Goal: Task Accomplishment & Management: Use online tool/utility

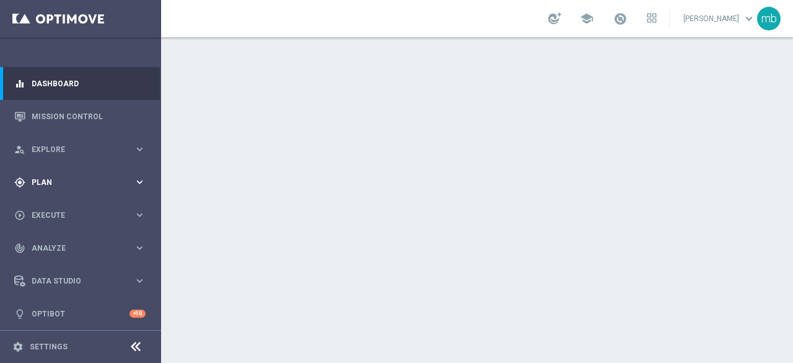
click at [143, 179] on icon "keyboard_arrow_right" at bounding box center [140, 182] width 12 height 12
click at [56, 204] on link "Target Groups" at bounding box center [80, 208] width 97 height 10
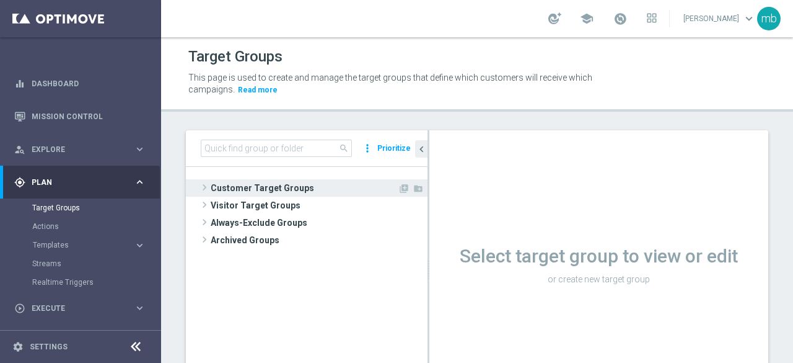
click at [206, 189] on span at bounding box center [204, 187] width 12 height 15
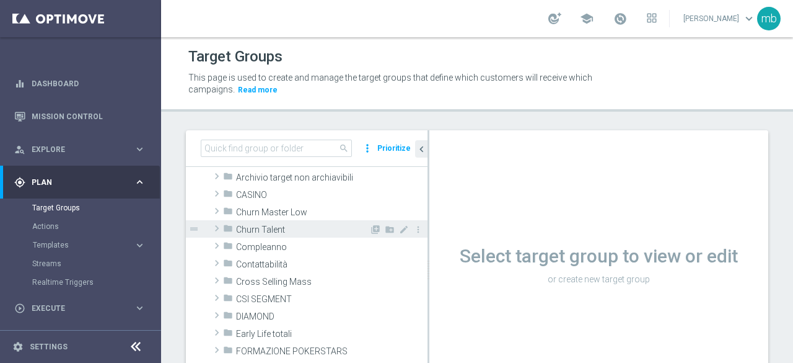
scroll to position [62, 0]
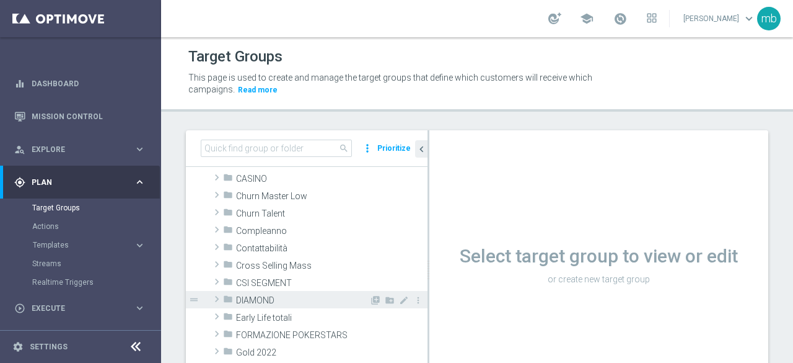
click at [214, 297] on span at bounding box center [217, 298] width 12 height 15
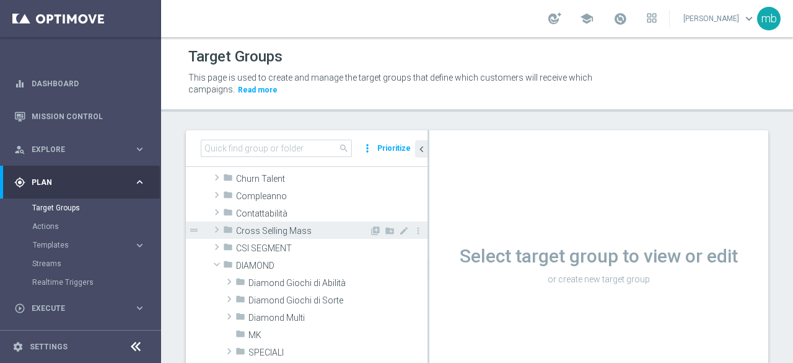
scroll to position [124, 0]
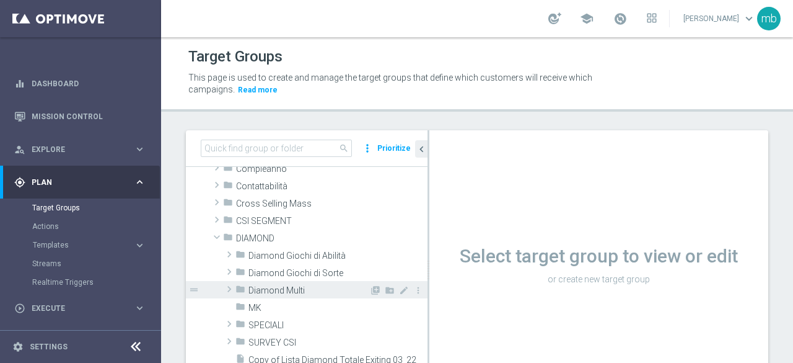
click at [229, 286] on span at bounding box center [229, 288] width 12 height 15
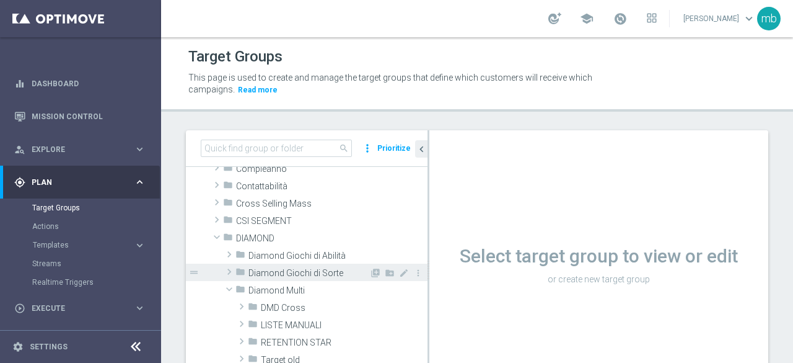
scroll to position [186, 0]
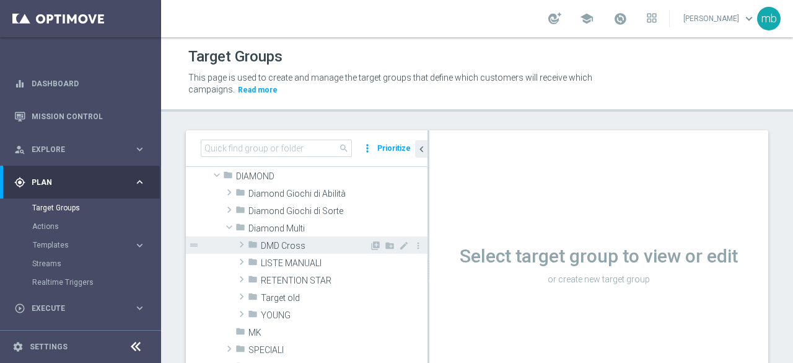
click at [245, 250] on span at bounding box center [241, 244] width 12 height 15
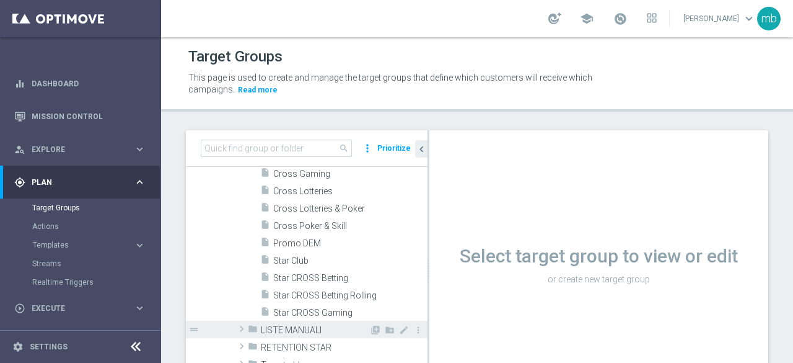
scroll to position [372, 0]
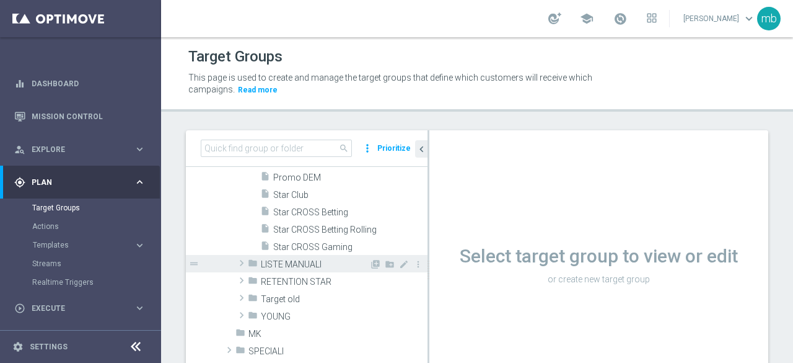
click at [239, 263] on span at bounding box center [241, 262] width 12 height 15
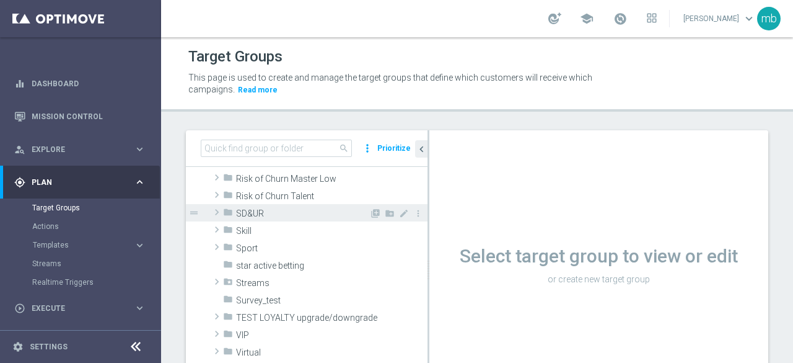
scroll to position [991, 0]
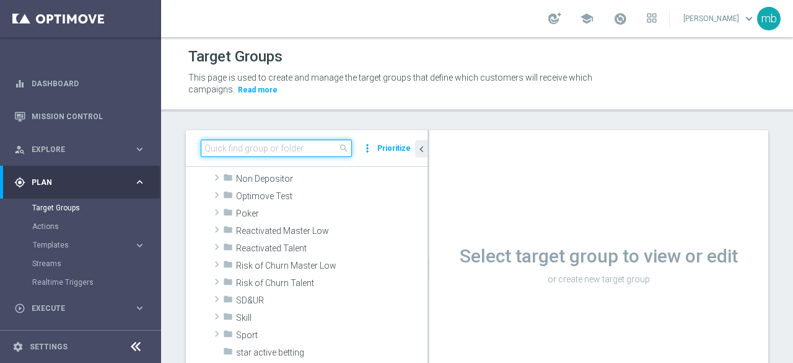
click at [302, 151] on input at bounding box center [276, 147] width 151 height 17
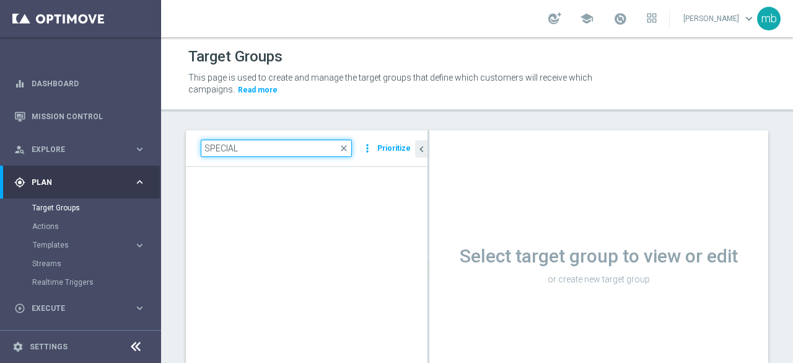
type input "SPECIAL"
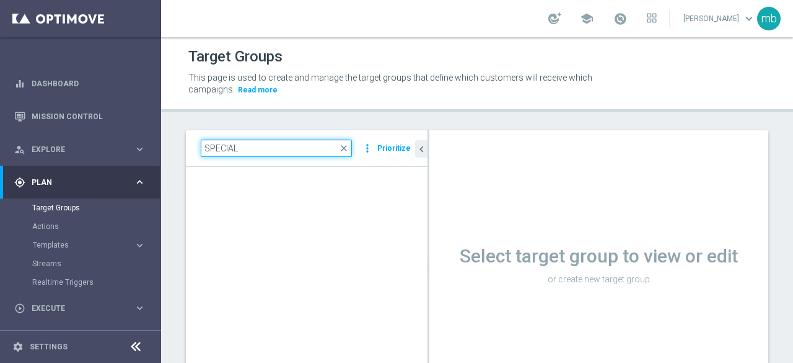
click at [254, 142] on input "SPECIAL" at bounding box center [276, 147] width 151 height 17
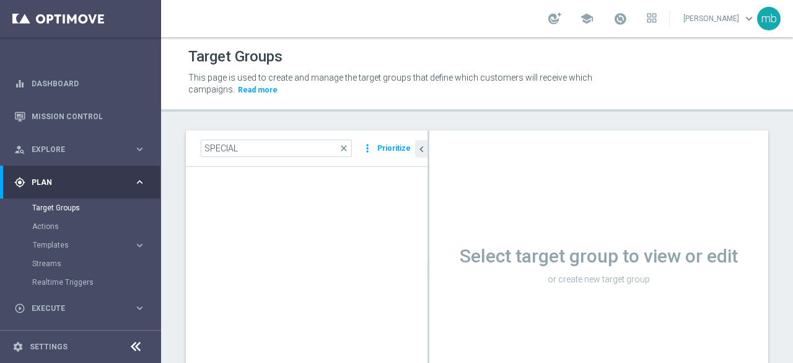
click at [59, 211] on link "Target Groups" at bounding box center [80, 208] width 97 height 10
click at [347, 152] on span "close" at bounding box center [344, 148] width 10 height 10
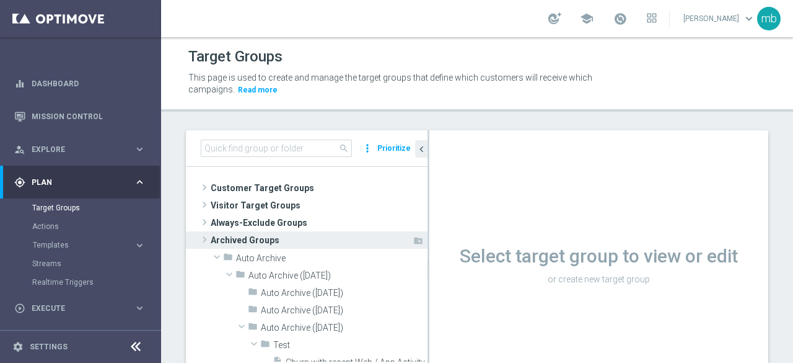
scroll to position [0, 0]
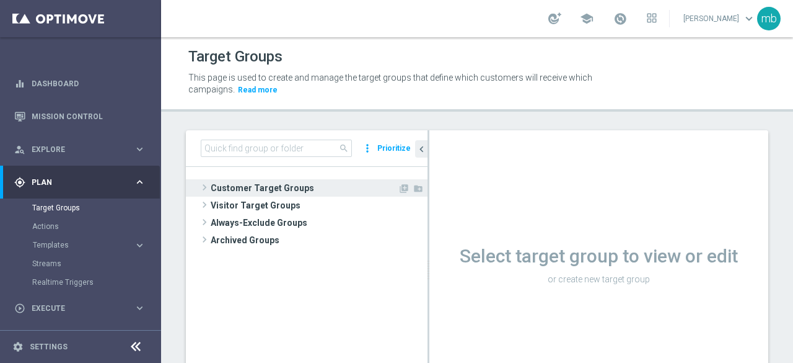
click at [200, 186] on span at bounding box center [204, 187] width 12 height 15
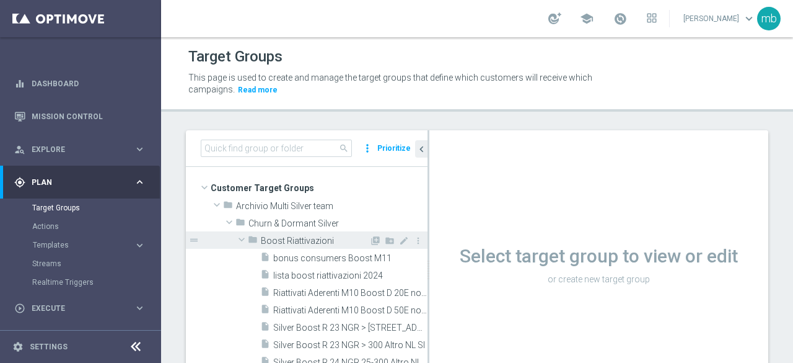
click at [242, 239] on span at bounding box center [241, 239] width 15 height 12
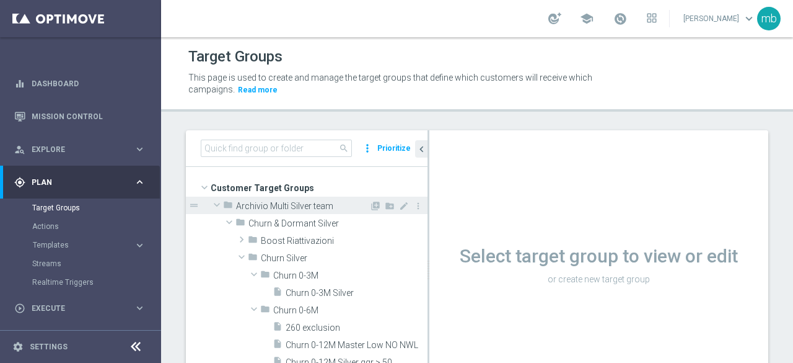
click at [217, 207] on span at bounding box center [216, 204] width 15 height 12
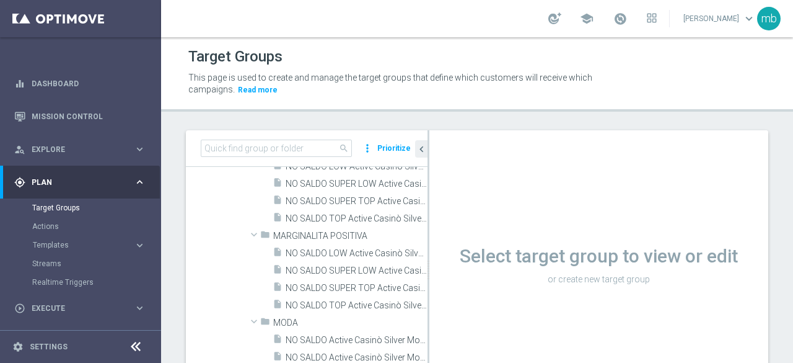
scroll to position [3904, 0]
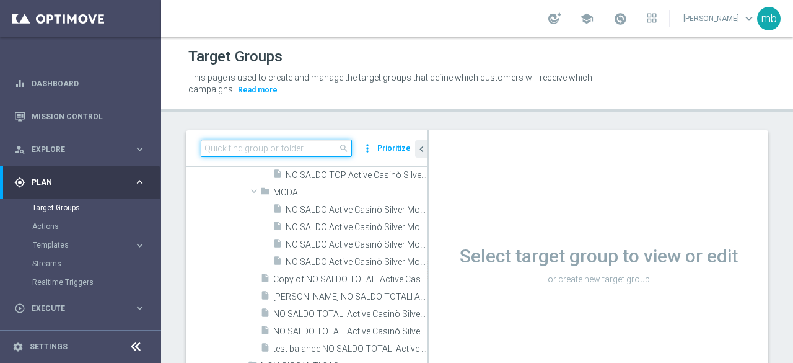
click at [315, 145] on input at bounding box center [276, 147] width 151 height 17
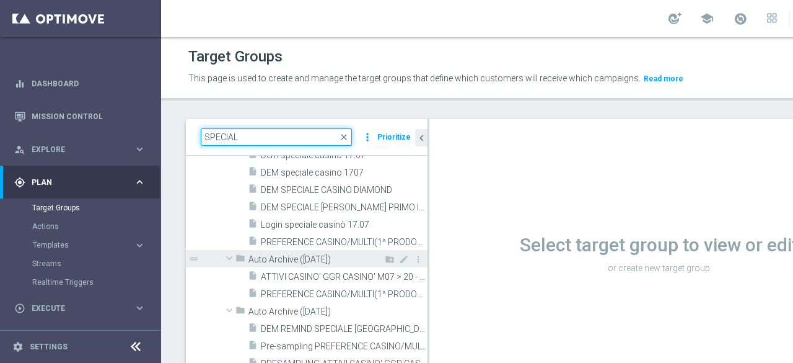
scroll to position [0, 0]
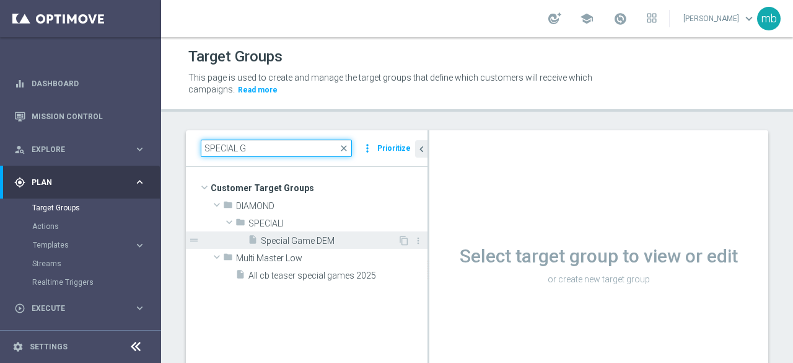
type input "SPECIAL G"
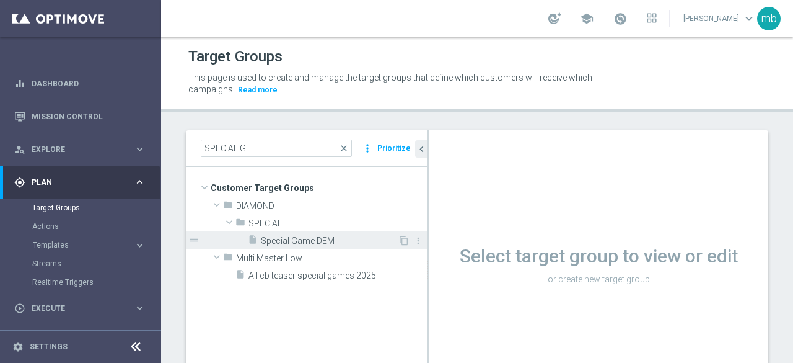
click at [291, 242] on span "Special Game DEM" at bounding box center [329, 240] width 137 height 11
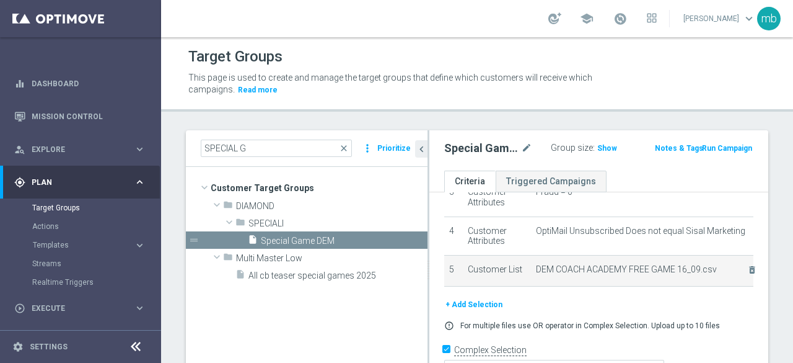
scroll to position [147, 0]
click at [747, 267] on icon "delete_forever" at bounding box center [752, 268] width 10 height 10
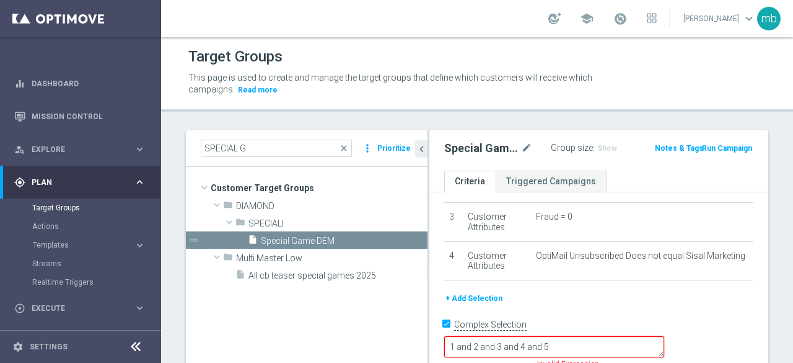
scroll to position [100, 0]
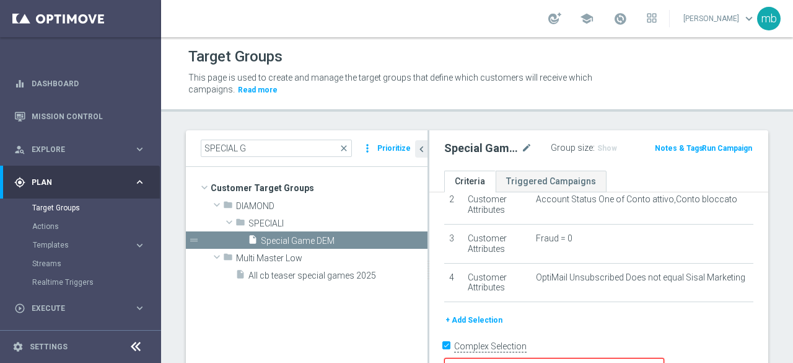
click at [480, 318] on button "+ Add Selection" at bounding box center [473, 320] width 59 height 14
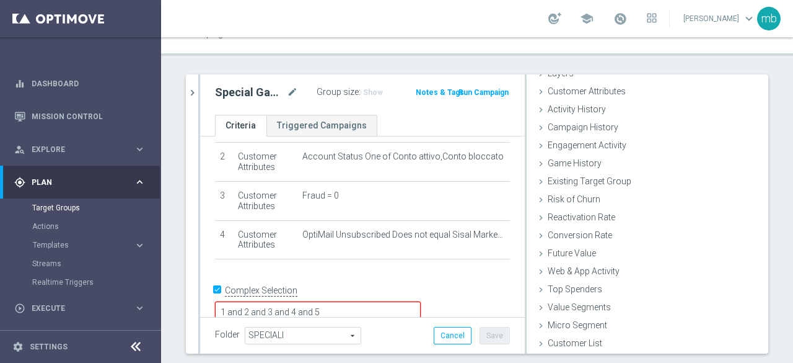
scroll to position [88, 0]
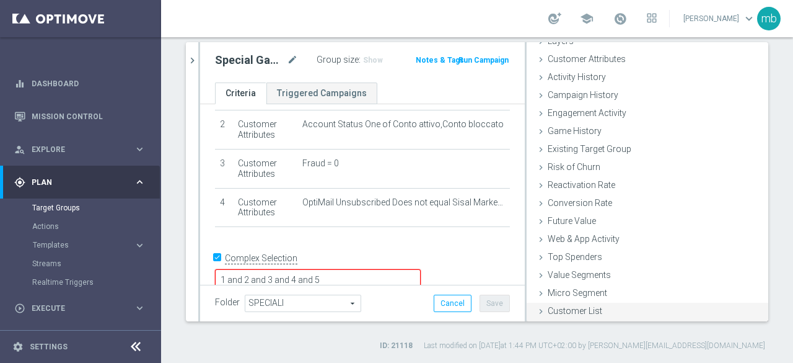
click at [573, 315] on div "Customer List done" at bounding box center [648, 311] width 242 height 19
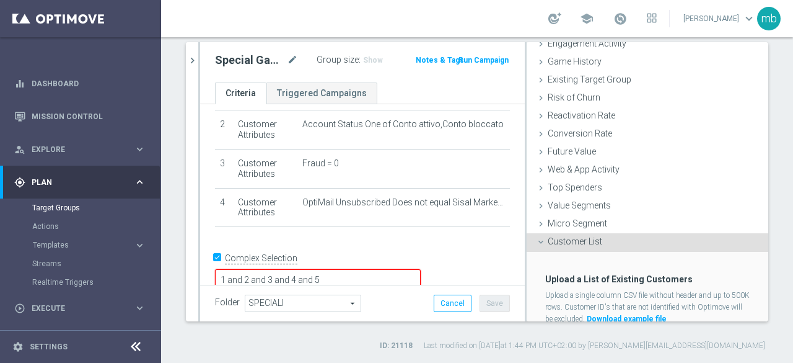
scroll to position [170, 0]
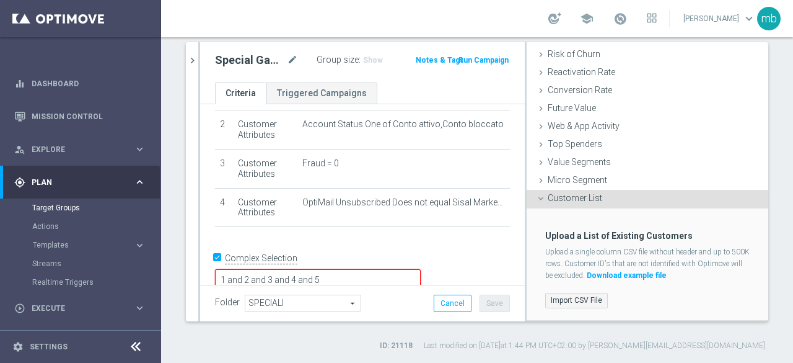
click at [574, 301] on label "Import CSV File" at bounding box center [576, 299] width 63 height 15
click at [0, 0] on input "Import CSV File" at bounding box center [0, 0] width 0 height 0
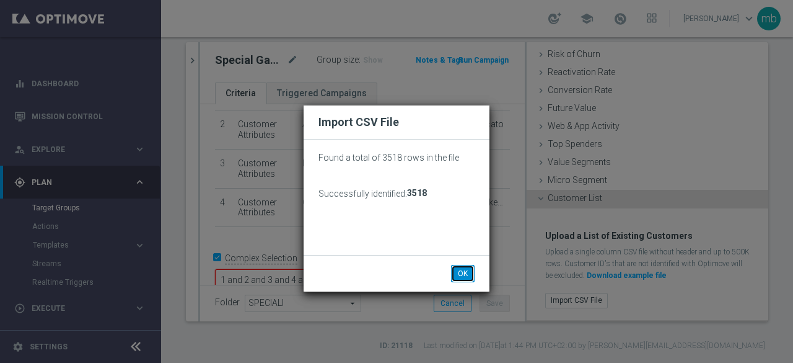
click at [464, 274] on button "OK" at bounding box center [463, 273] width 24 height 17
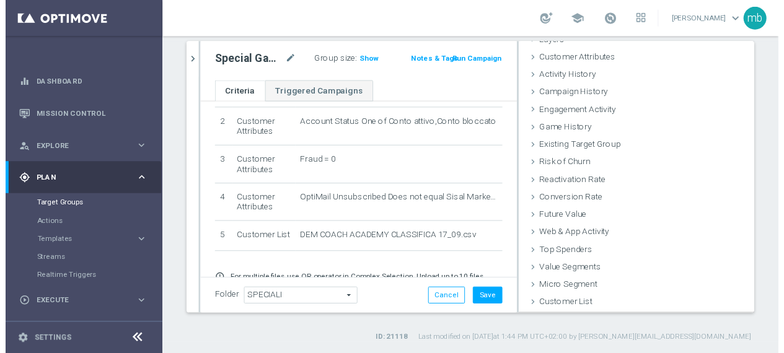
scroll to position [57, 0]
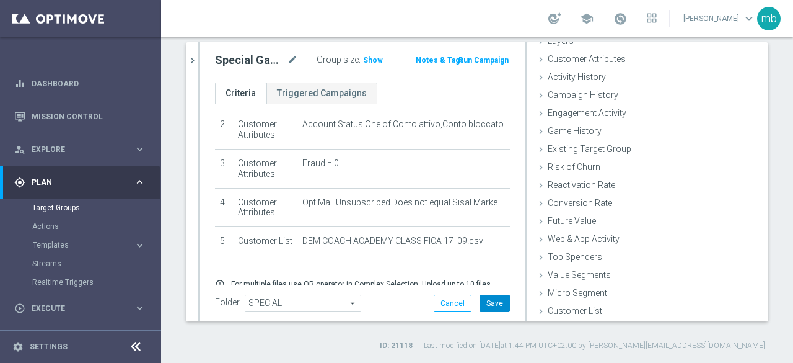
click at [491, 308] on button "Save" at bounding box center [495, 302] width 30 height 17
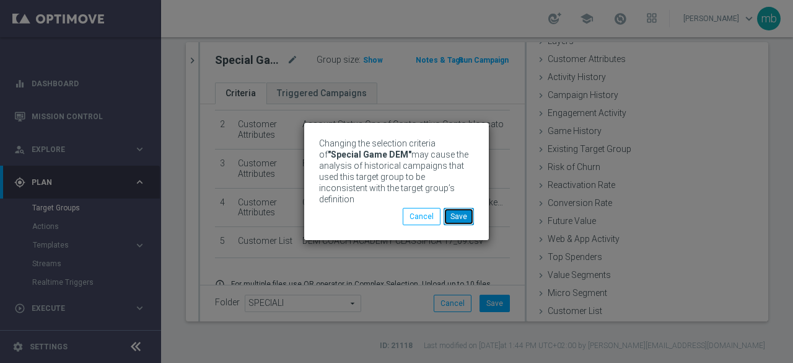
click at [461, 214] on button "Save" at bounding box center [459, 216] width 30 height 17
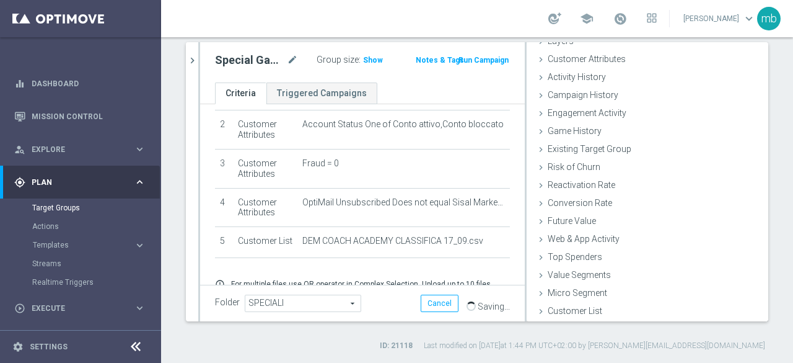
click at [486, 59] on button "Run Campaign" at bounding box center [483, 60] width 53 height 14
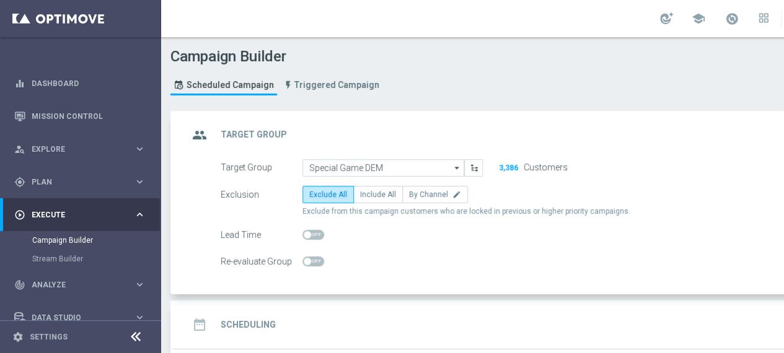
click at [509, 169] on button "3,386" at bounding box center [508, 168] width 20 height 10
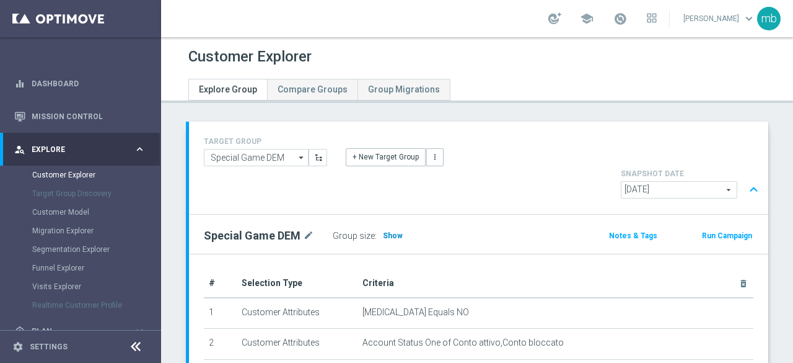
click at [392, 231] on span "Show" at bounding box center [393, 235] width 20 height 9
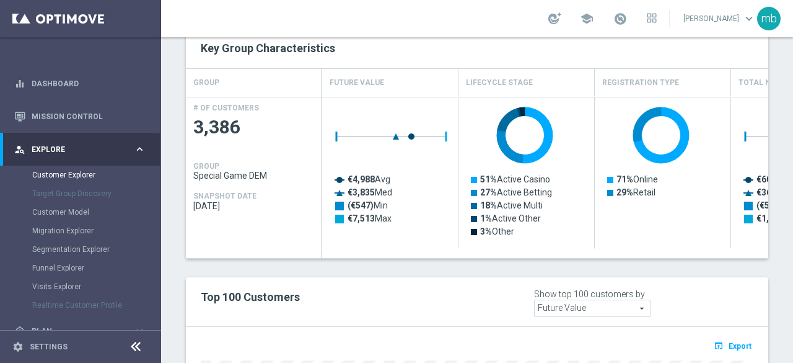
scroll to position [620, 0]
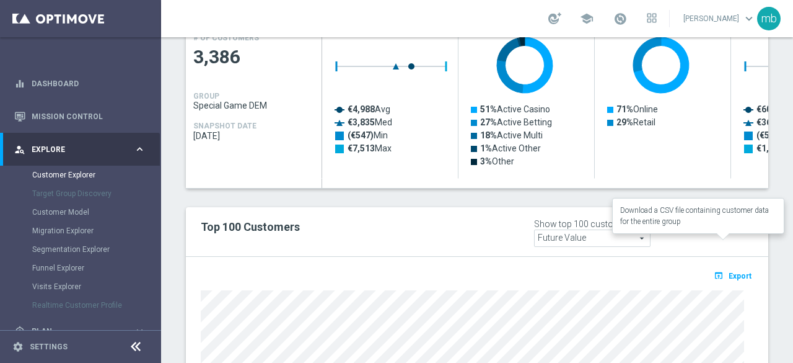
click at [732, 271] on span "Export" at bounding box center [740, 275] width 23 height 9
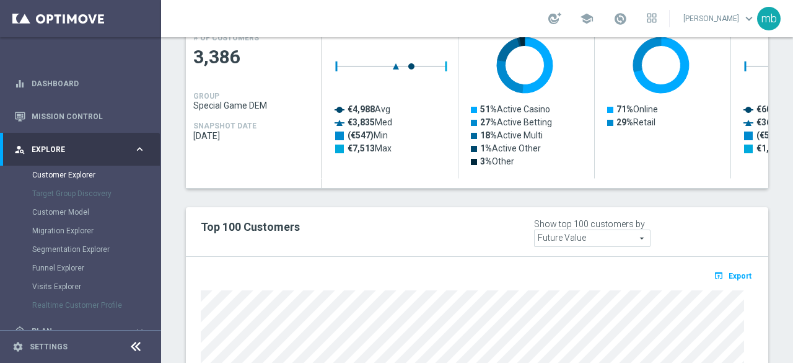
scroll to position [62, 0]
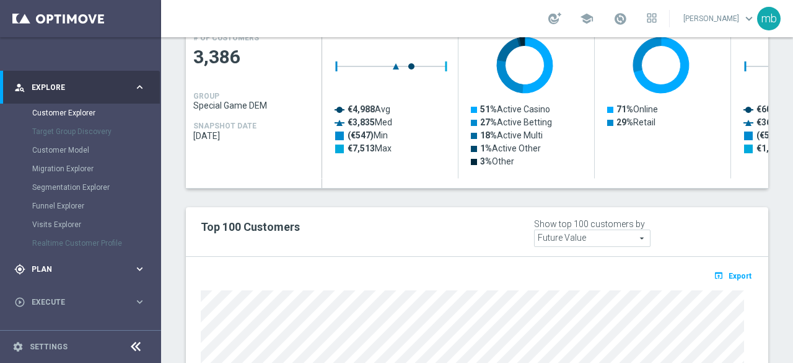
click at [39, 261] on div "gps_fixed Plan keyboard_arrow_right" at bounding box center [80, 268] width 160 height 33
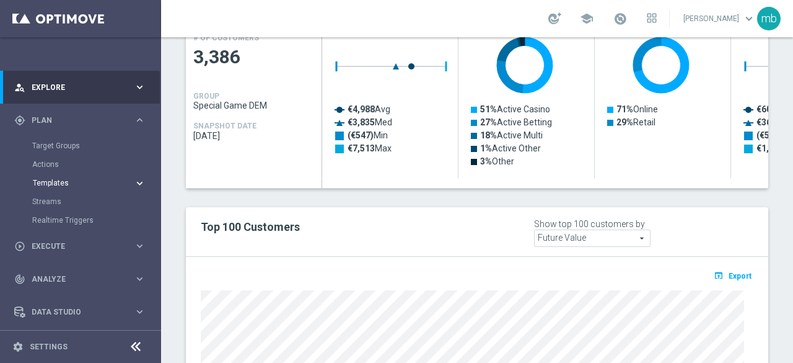
click at [55, 183] on span "Templates" at bounding box center [77, 182] width 89 height 7
click at [58, 202] on link "Optimail" at bounding box center [83, 201] width 90 height 10
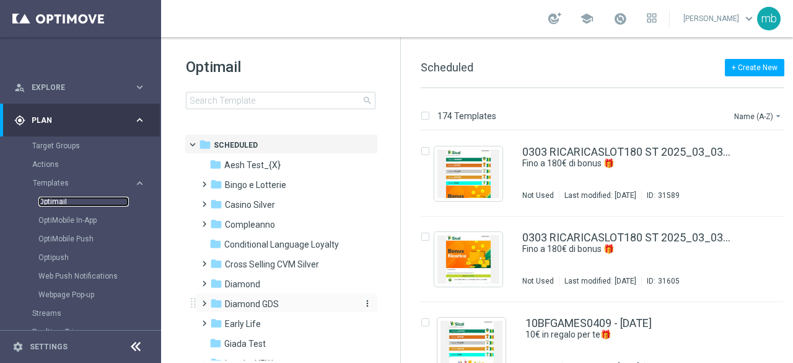
scroll to position [62, 0]
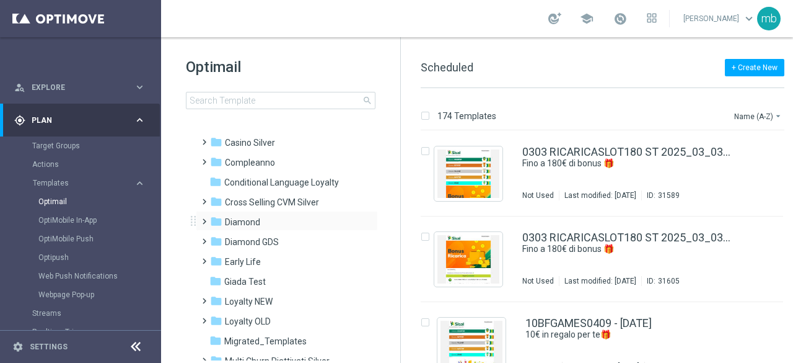
click at [204, 218] on span at bounding box center [202, 215] width 6 height 5
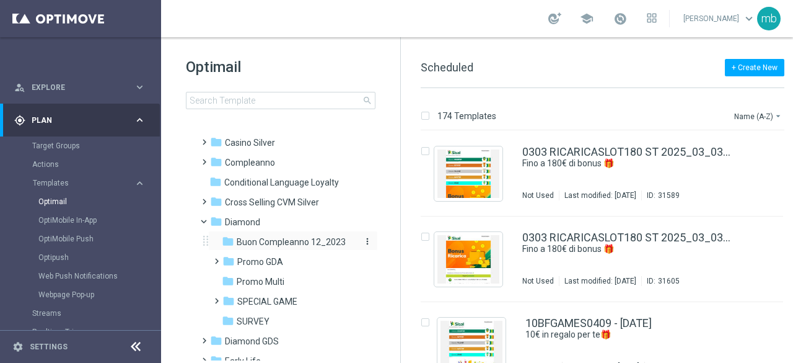
scroll to position [124, 0]
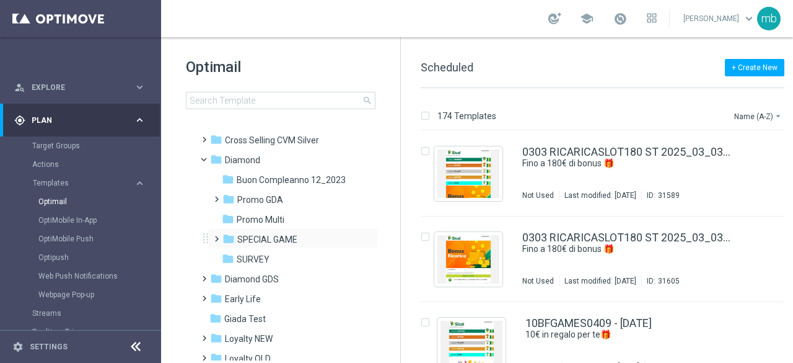
click at [217, 235] on span at bounding box center [214, 233] width 6 height 5
click at [273, 261] on span "STAR_SPECIAL GAMES 2025" at bounding box center [303, 258] width 107 height 11
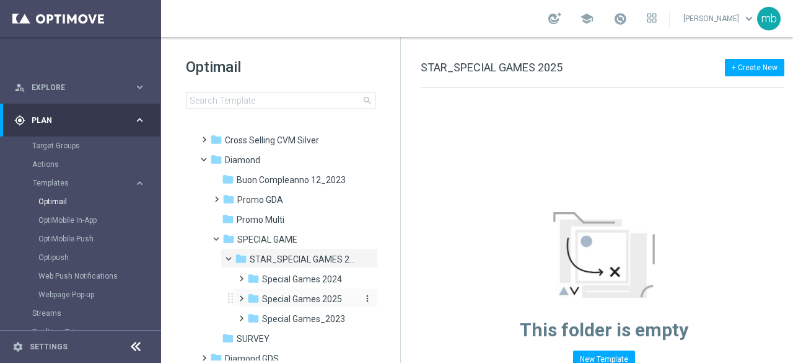
click at [317, 301] on span "Special Games 2025" at bounding box center [302, 298] width 80 height 11
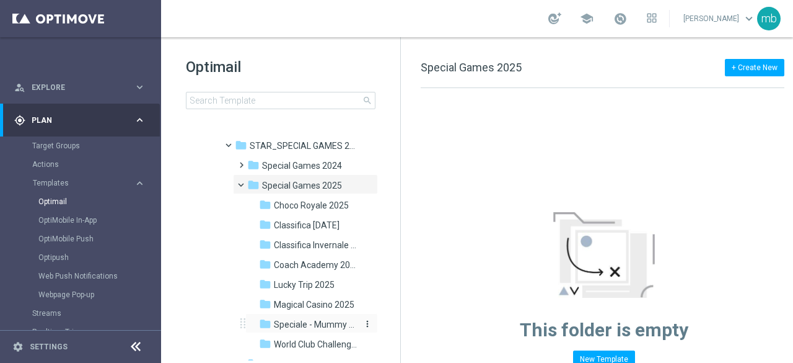
scroll to position [248, 0]
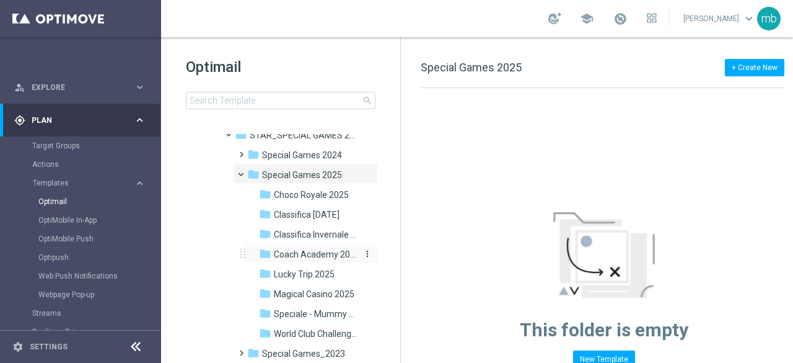
click at [303, 256] on span "Coach Academy 2025" at bounding box center [316, 253] width 84 height 11
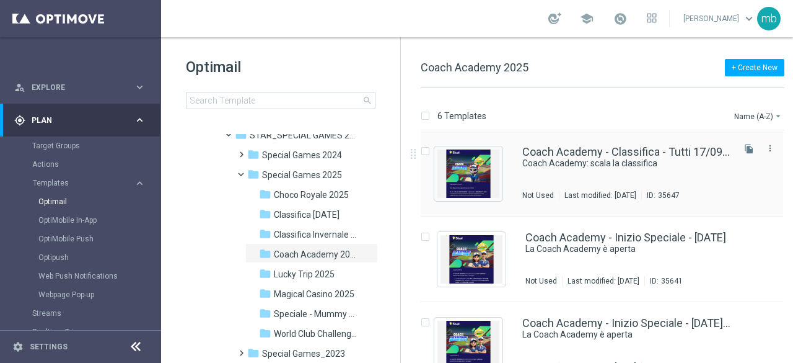
click at [626, 174] on div "Coach Academy - Classifica - Tutti 17/09 - Mau Coach Coach Academy: scala la cl…" at bounding box center [626, 173] width 209 height 54
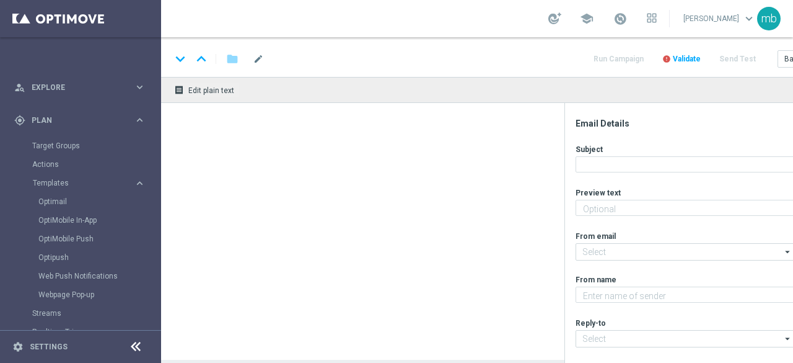
type textarea "In palio un montepremi di 30.000€"
type textarea "Sisal"
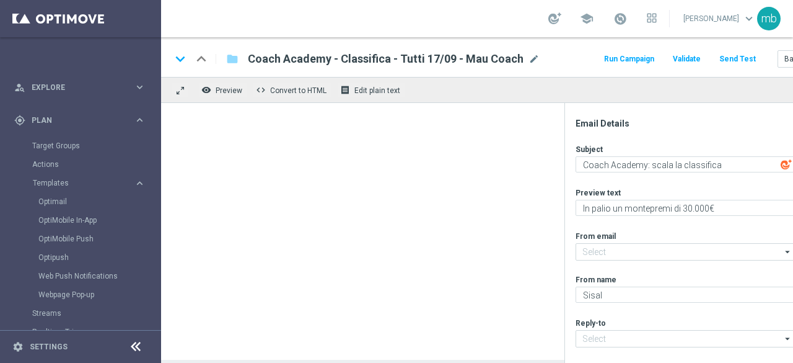
type input "[EMAIL_ADDRESS][DOMAIN_NAME]"
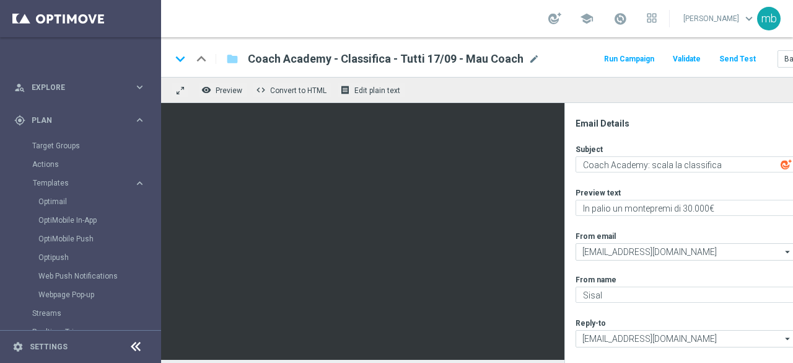
click at [642, 58] on button "Run Campaign" at bounding box center [629, 59] width 54 height 17
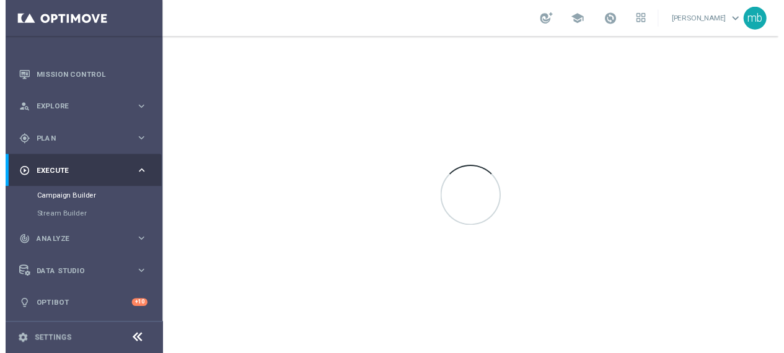
scroll to position [40, 0]
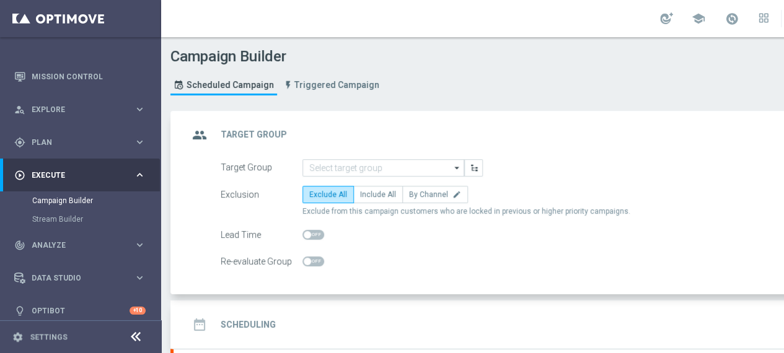
click at [455, 167] on icon "arrow_drop_down" at bounding box center [457, 168] width 12 height 16
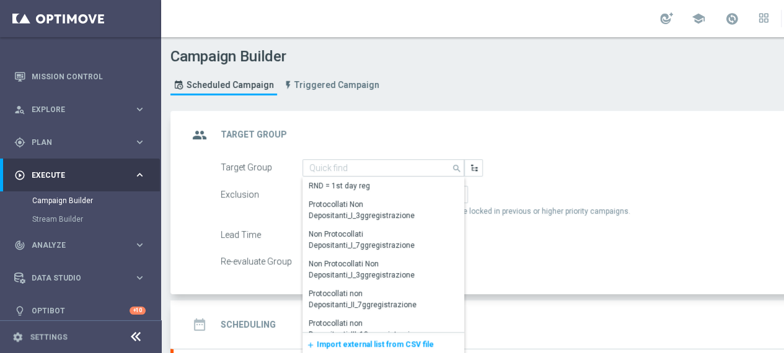
click at [382, 345] on span "Import external list from CSV file" at bounding box center [375, 344] width 117 height 9
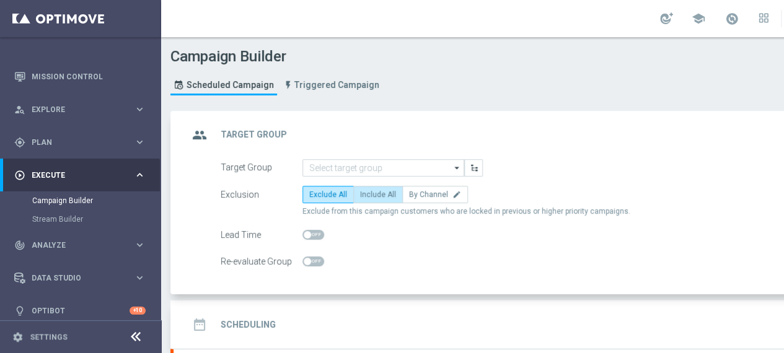
click at [376, 198] on label "Include All" at bounding box center [378, 194] width 50 height 17
click at [368, 198] on input "Include All" at bounding box center [364, 197] width 8 height 8
radio input "true"
click at [262, 325] on h2 "Scheduling" at bounding box center [248, 325] width 55 height 12
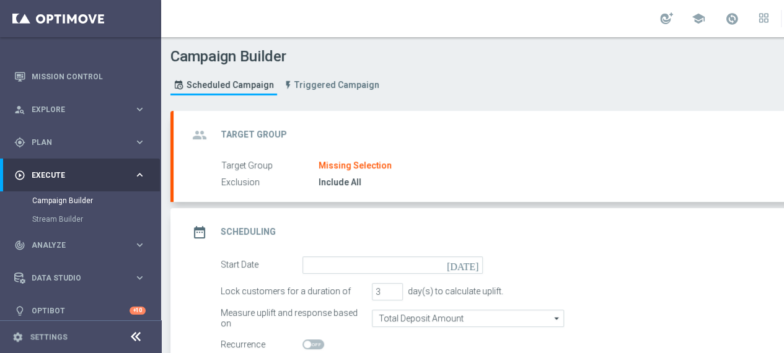
click at [366, 165] on div "Missing Selection" at bounding box center [355, 165] width 73 height 11
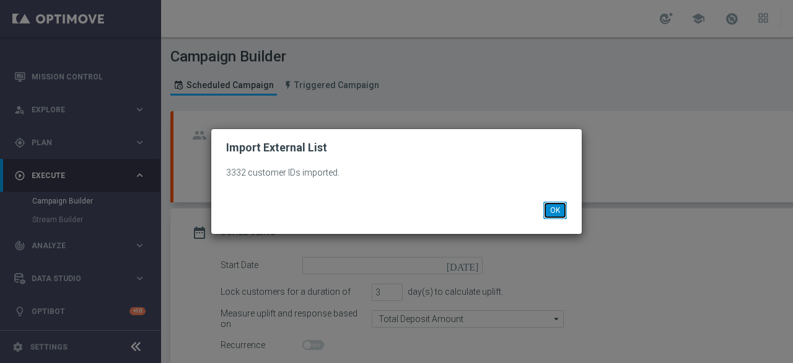
click at [554, 213] on button "OK" at bounding box center [555, 209] width 24 height 17
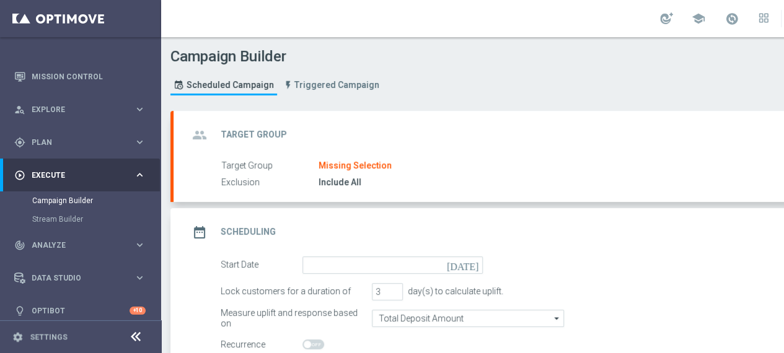
click at [260, 165] on label "Target Group" at bounding box center [269, 165] width 97 height 11
click at [245, 132] on h2 "Target Group" at bounding box center [254, 135] width 66 height 12
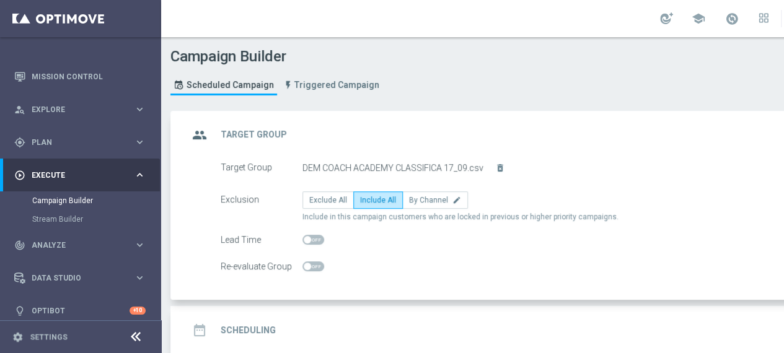
scroll to position [62, 0]
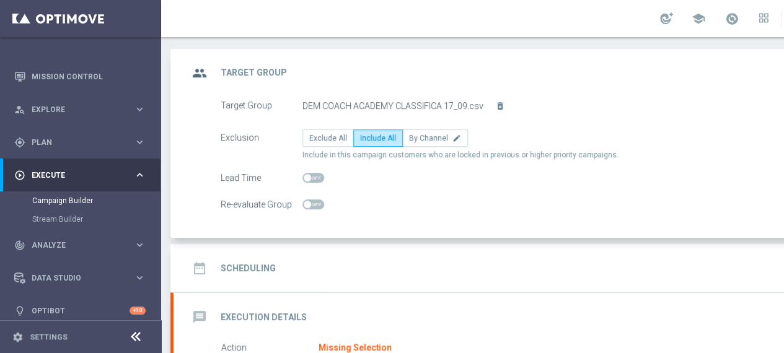
click at [262, 270] on h2 "Scheduling" at bounding box center [248, 269] width 55 height 12
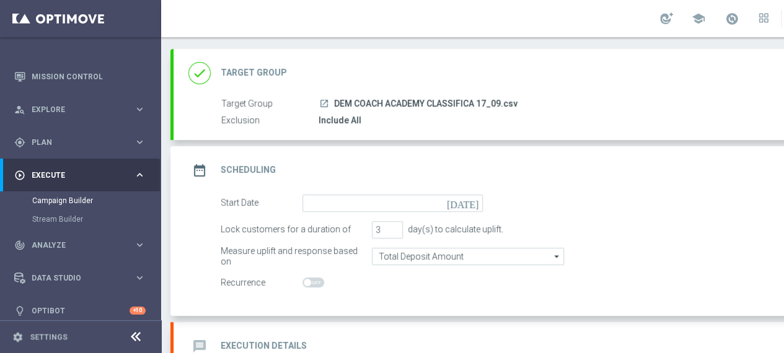
click at [475, 201] on icon "[DATE]" at bounding box center [465, 202] width 37 height 14
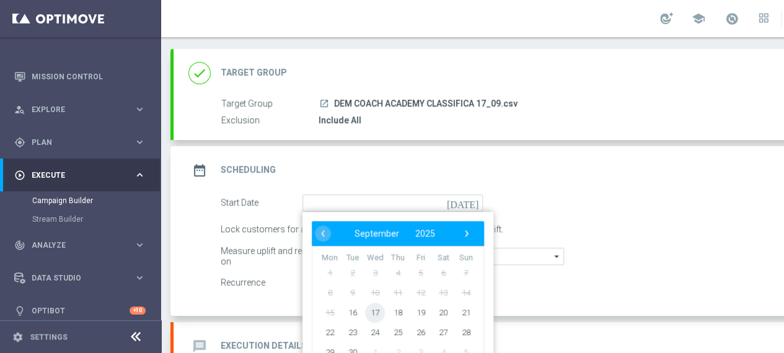
click at [371, 308] on span "17" at bounding box center [375, 312] width 20 height 20
type input "[DATE]"
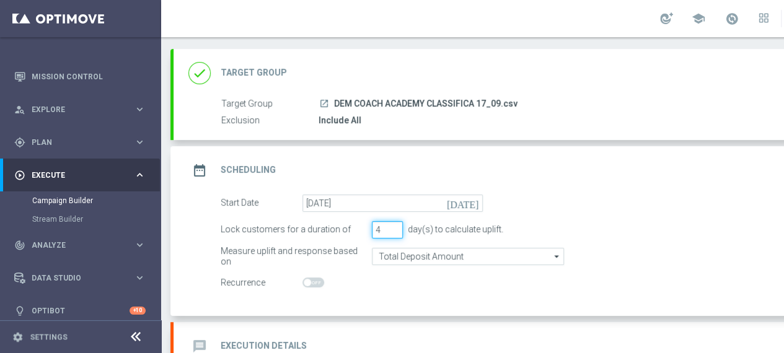
click at [394, 225] on input "4" at bounding box center [387, 229] width 31 height 17
type input "5"
click at [394, 225] on input "5" at bounding box center [387, 229] width 31 height 17
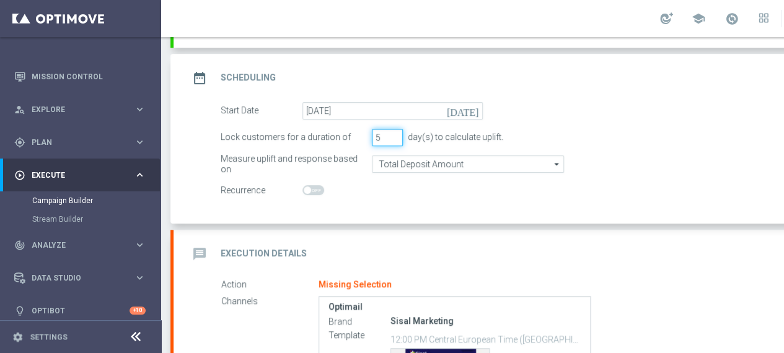
scroll to position [186, 0]
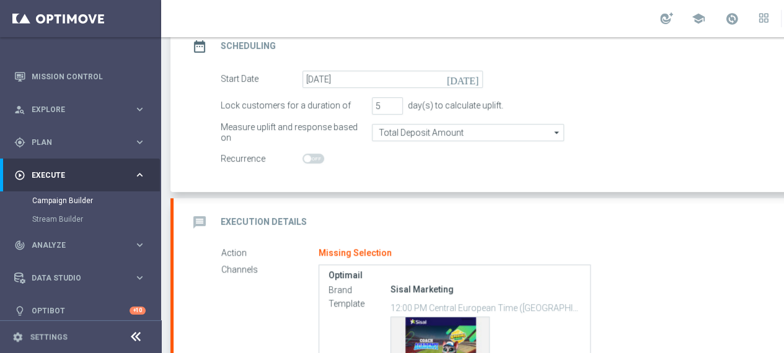
click at [287, 219] on h2 "Execution Details" at bounding box center [264, 222] width 86 height 12
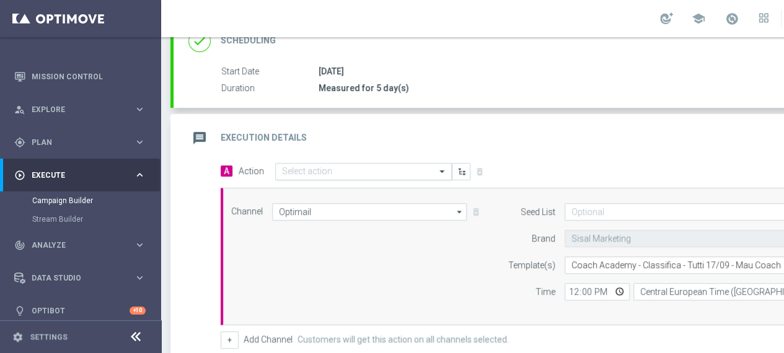
click at [439, 171] on span at bounding box center [443, 171] width 15 height 11
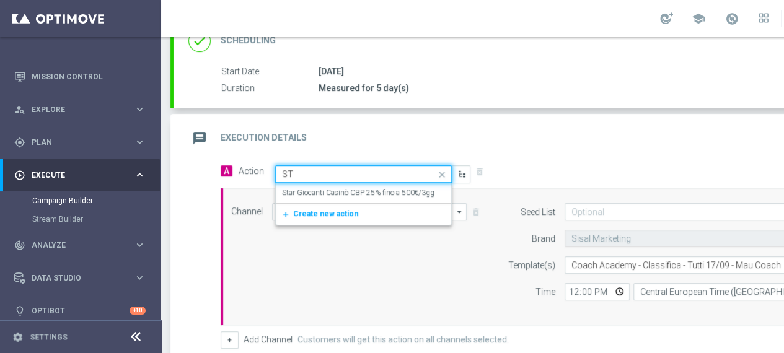
type input "S"
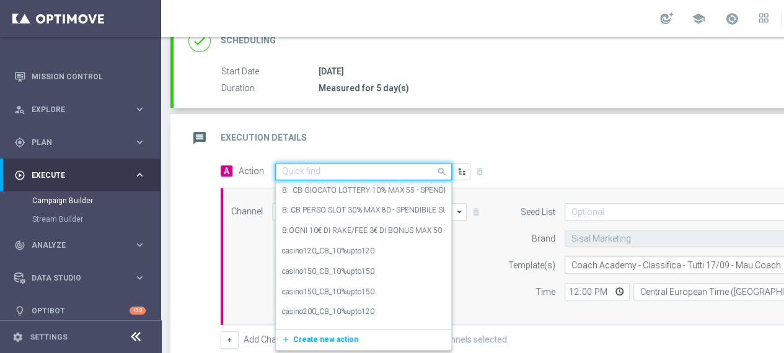
type input "E"
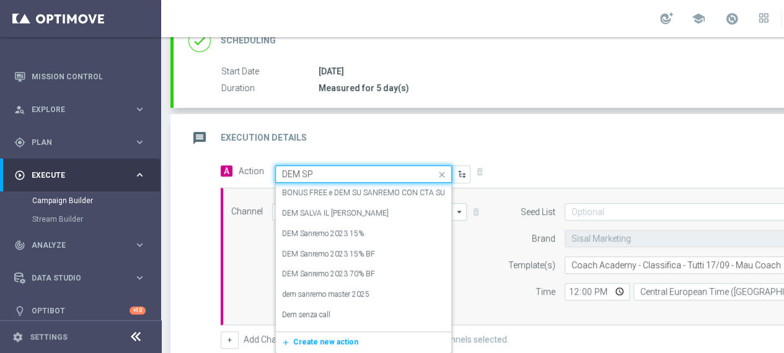
type input "DEM SPE"
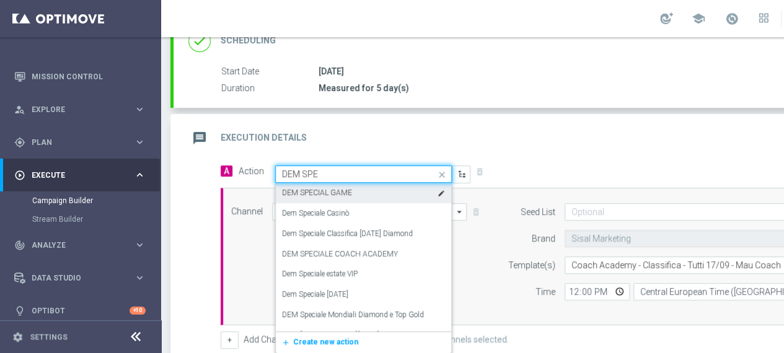
click at [336, 196] on label "DEM SPECIAL GAME" at bounding box center [317, 193] width 70 height 11
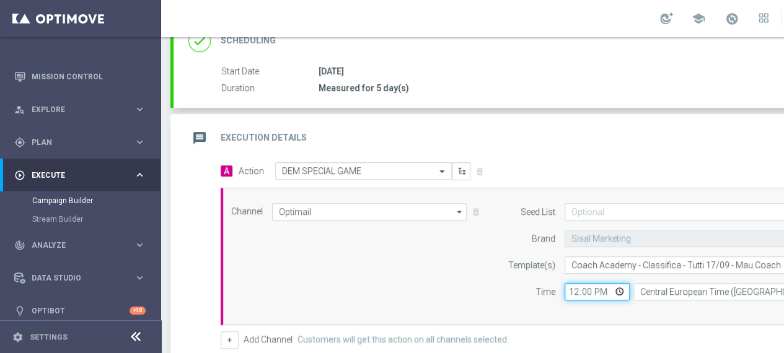
click at [618, 291] on input "12:00" at bounding box center [597, 291] width 65 height 17
type input "17:00"
click at [413, 273] on div "Channel Optimail Optimail arrow_drop_down Drag here to set row groups Drag here…" at bounding box center [546, 256] width 648 height 107
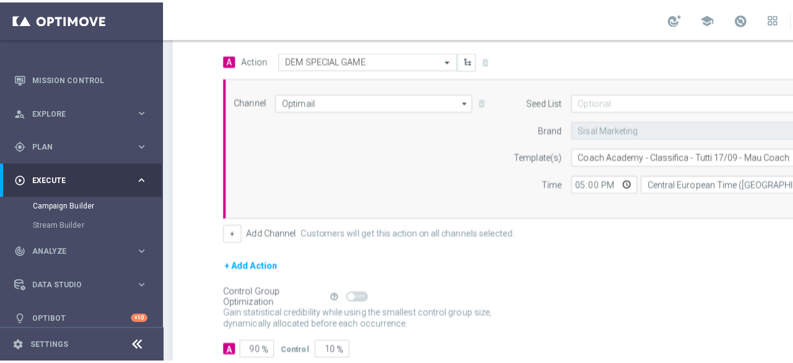
scroll to position [364, 0]
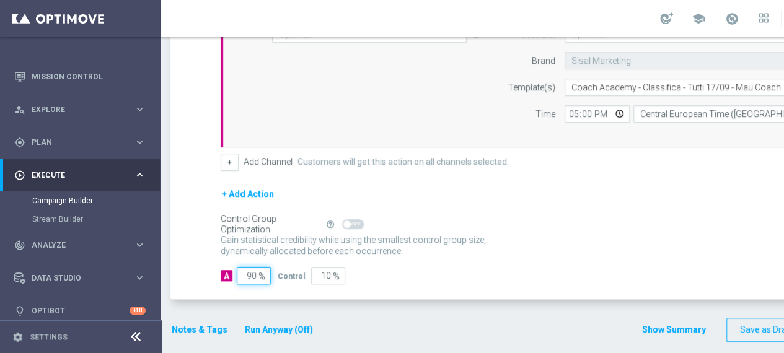
drag, startPoint x: 256, startPoint y: 275, endPoint x: 244, endPoint y: 276, distance: 11.8
click at [244, 276] on input "90" at bounding box center [254, 275] width 34 height 17
type input "1"
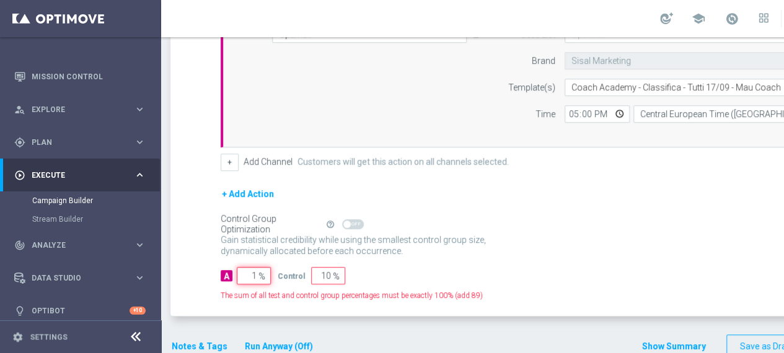
type input "99"
type input "10"
type input "90"
type input "100"
type input "0"
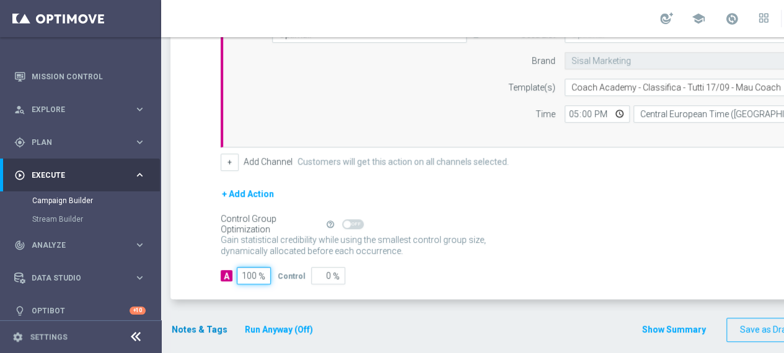
type input "100"
click at [188, 329] on button "Notes & Tags" at bounding box center [199, 329] width 58 height 15
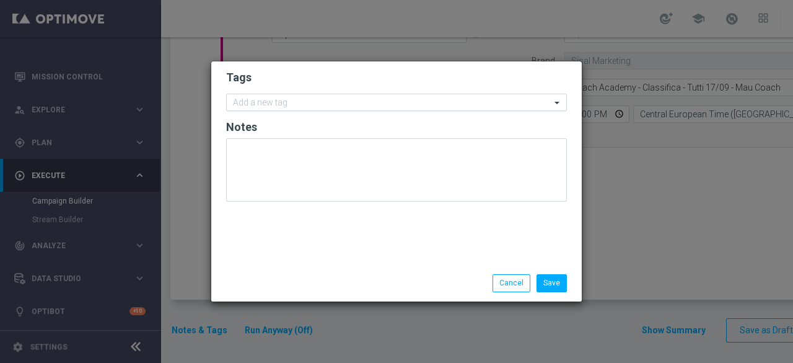
click at [290, 103] on input "text" at bounding box center [392, 103] width 318 height 11
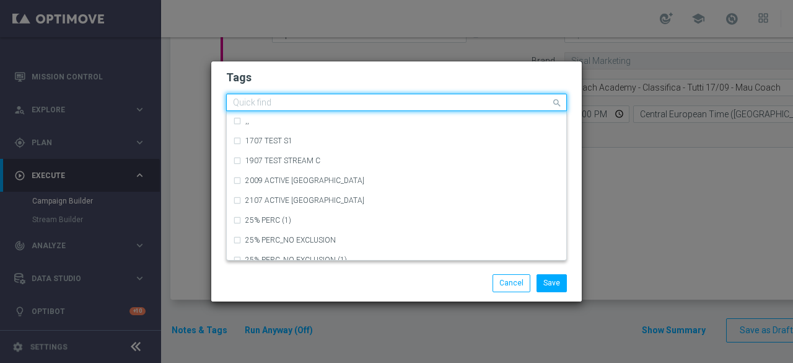
type input "S"
type input "a"
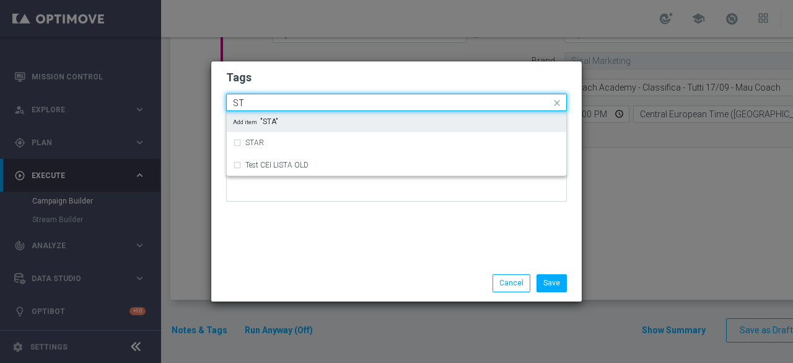
type input "S"
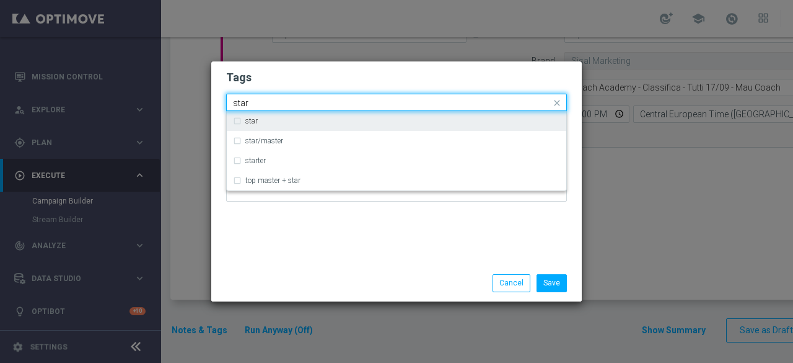
click at [261, 121] on div "star" at bounding box center [402, 120] width 315 height 7
type input "star"
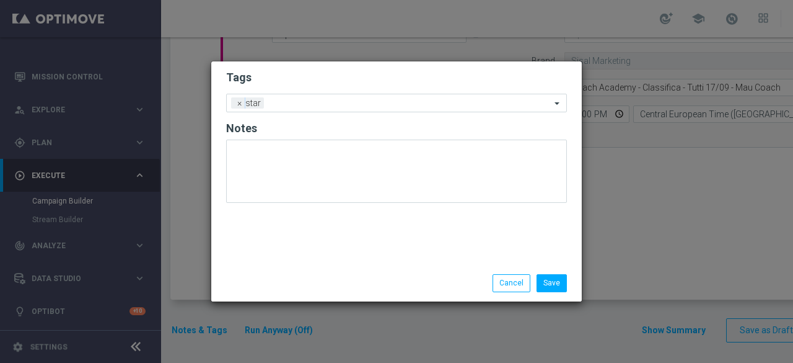
click at [294, 257] on div "Tags Add a new tag × star Notes" at bounding box center [396, 162] width 371 height 203
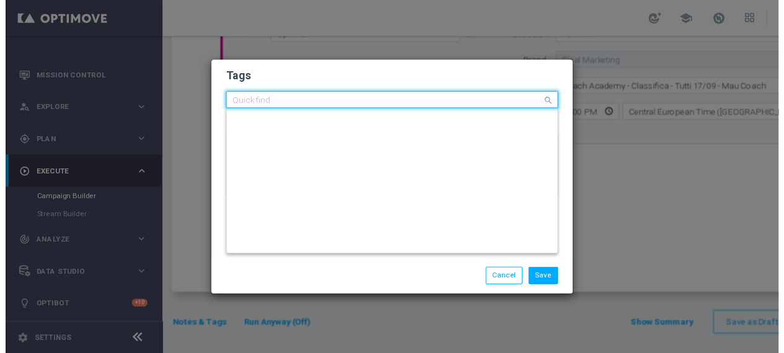
scroll to position [0, 0]
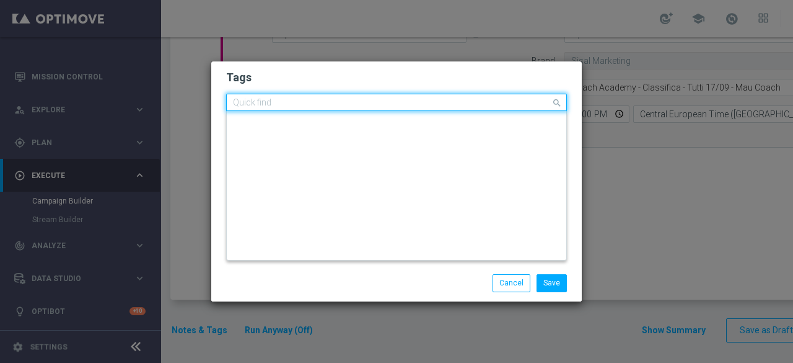
click at [327, 105] on input "text" at bounding box center [392, 103] width 318 height 11
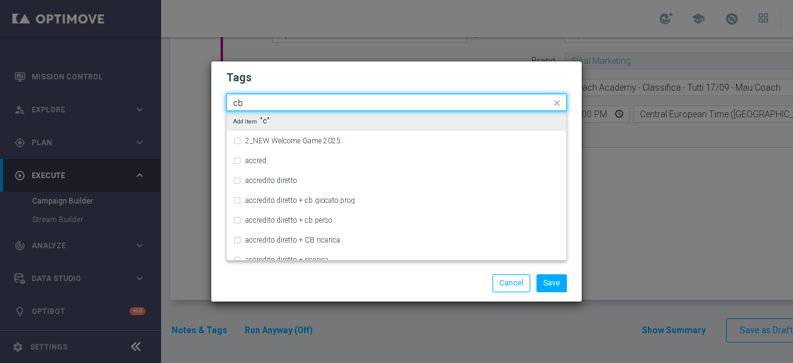
type input "c"
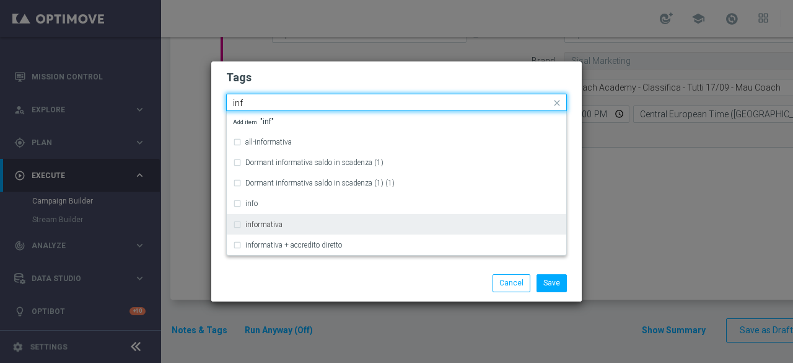
click at [297, 220] on div "informativa" at bounding box center [396, 224] width 327 height 20
type input "inf"
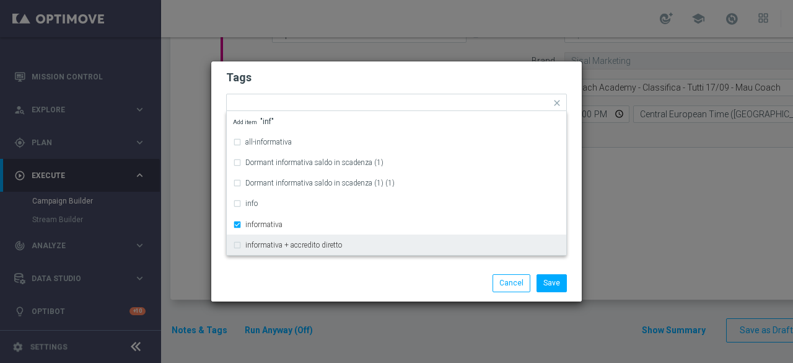
click at [302, 283] on div "Save Cancel" at bounding box center [396, 282] width 359 height 17
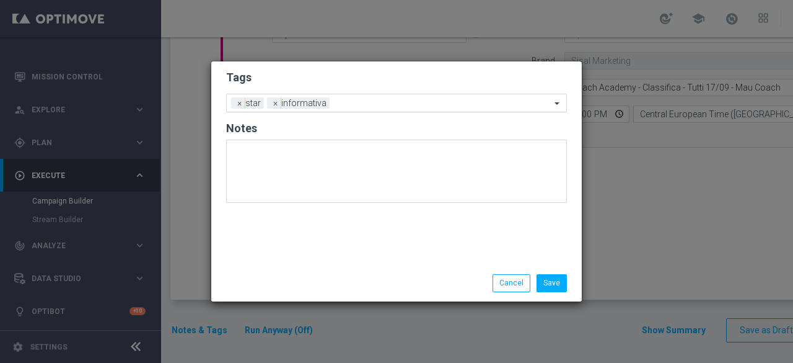
click at [361, 111] on div "Add a new tag × star × informativa" at bounding box center [396, 103] width 341 height 19
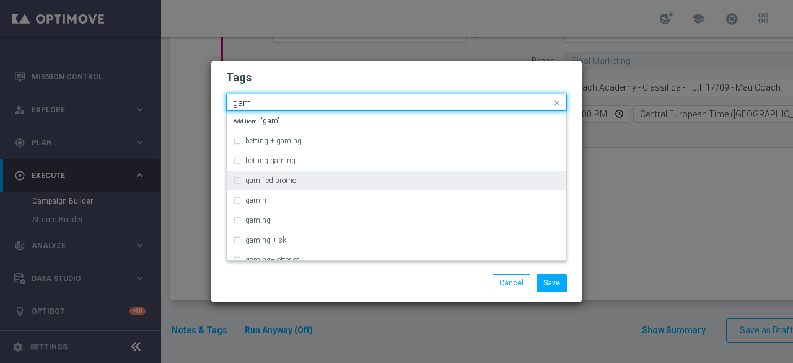
click at [302, 178] on div "gamified promo" at bounding box center [402, 180] width 315 height 7
type input "gam"
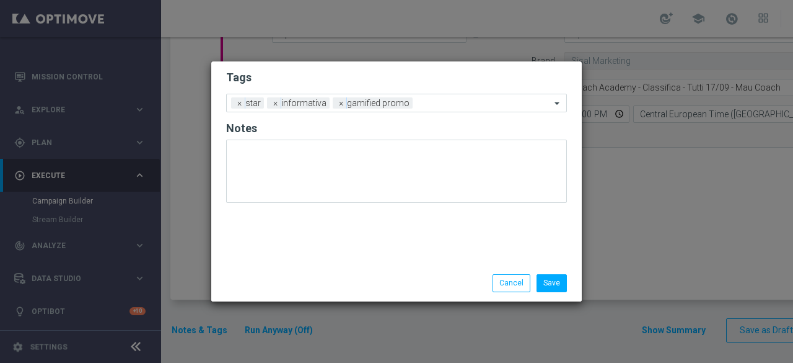
click at [326, 276] on div "Save Cancel" at bounding box center [396, 282] width 359 height 17
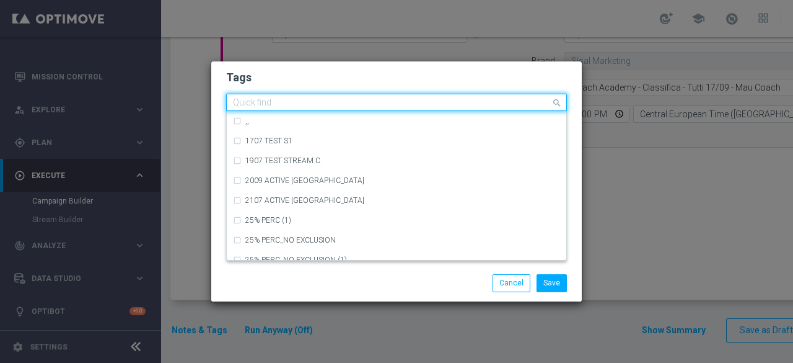
click at [431, 106] on input "text" at bounding box center [392, 103] width 318 height 11
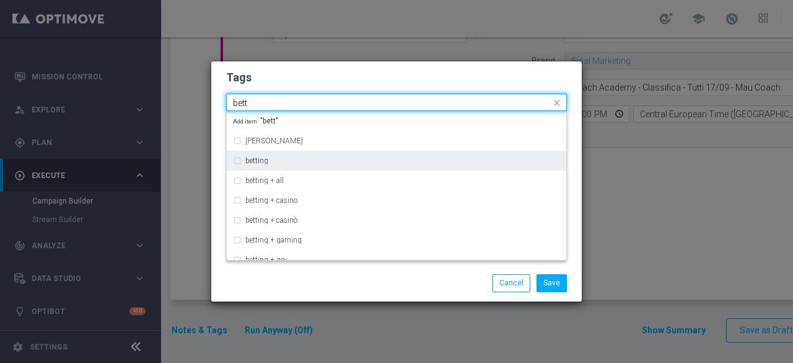
click at [269, 157] on div "betting" at bounding box center [402, 160] width 315 height 7
type input "bett"
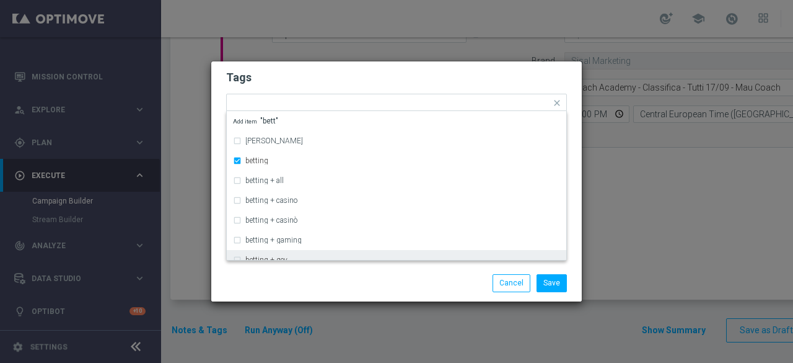
click at [307, 286] on div "Save Cancel" at bounding box center [396, 282] width 359 height 17
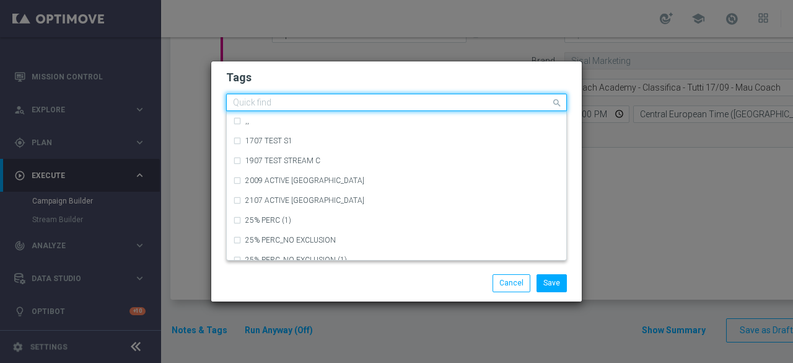
click at [478, 103] on input "text" at bounding box center [392, 103] width 318 height 11
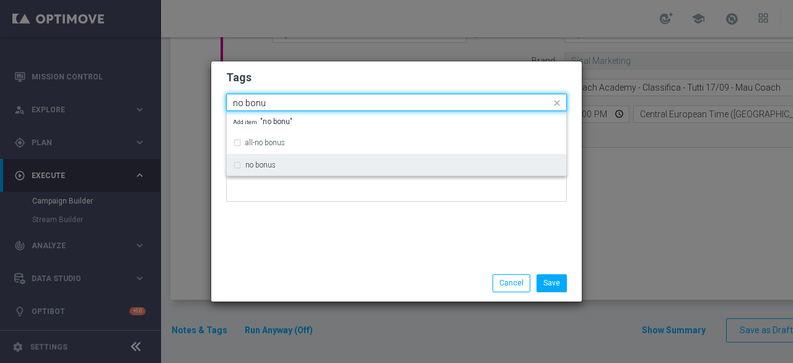
click at [297, 165] on div "no bonus" at bounding box center [402, 164] width 315 height 7
type input "no bonu"
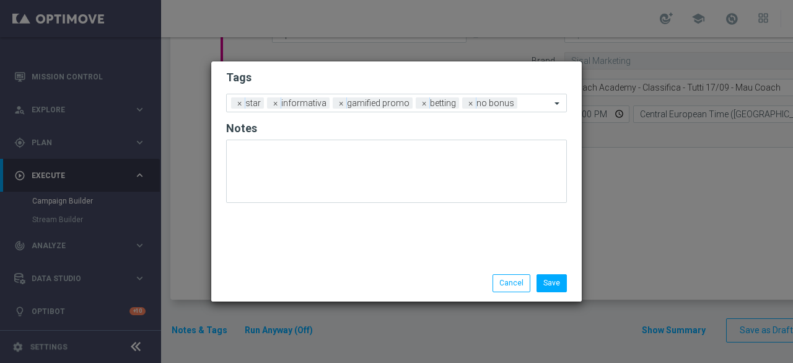
click at [330, 247] on div "Tags Add a new tag × star × informativa × gamified promo × betting × no bonus N…" at bounding box center [396, 162] width 371 height 203
click at [555, 283] on button "Save" at bounding box center [552, 282] width 30 height 17
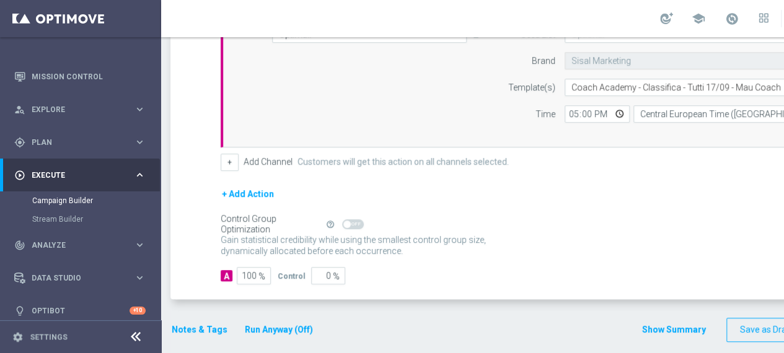
scroll to position [0, 130]
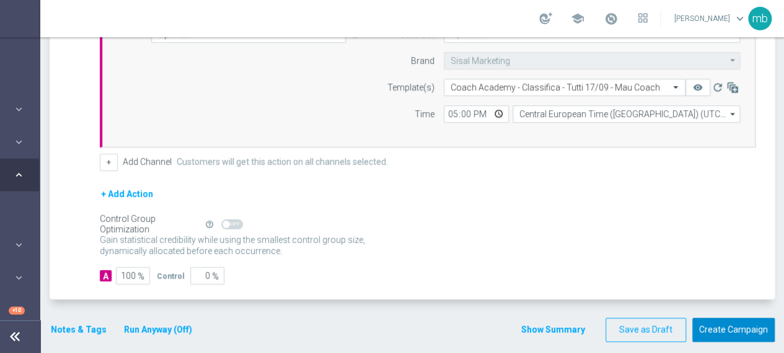
click at [736, 327] on button "Create Campaign" at bounding box center [733, 330] width 82 height 24
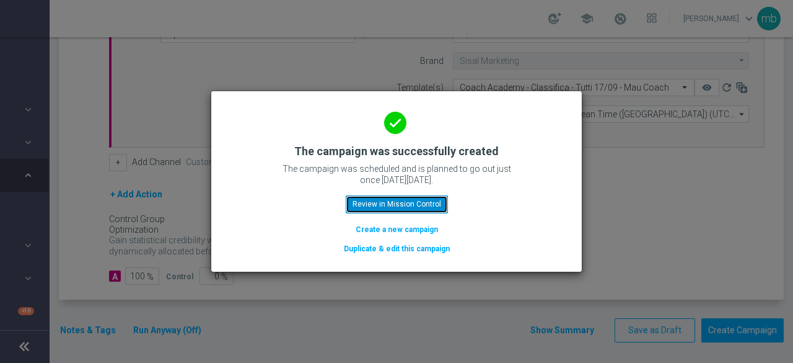
click at [390, 208] on button "Review in Mission Control" at bounding box center [397, 203] width 102 height 17
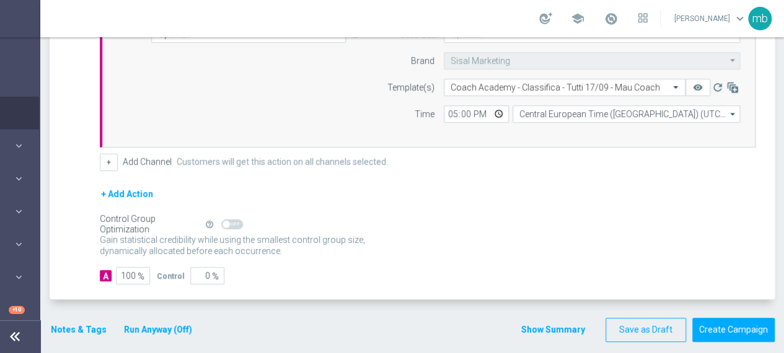
scroll to position [2, 0]
